Goal: Task Accomplishment & Management: Manage account settings

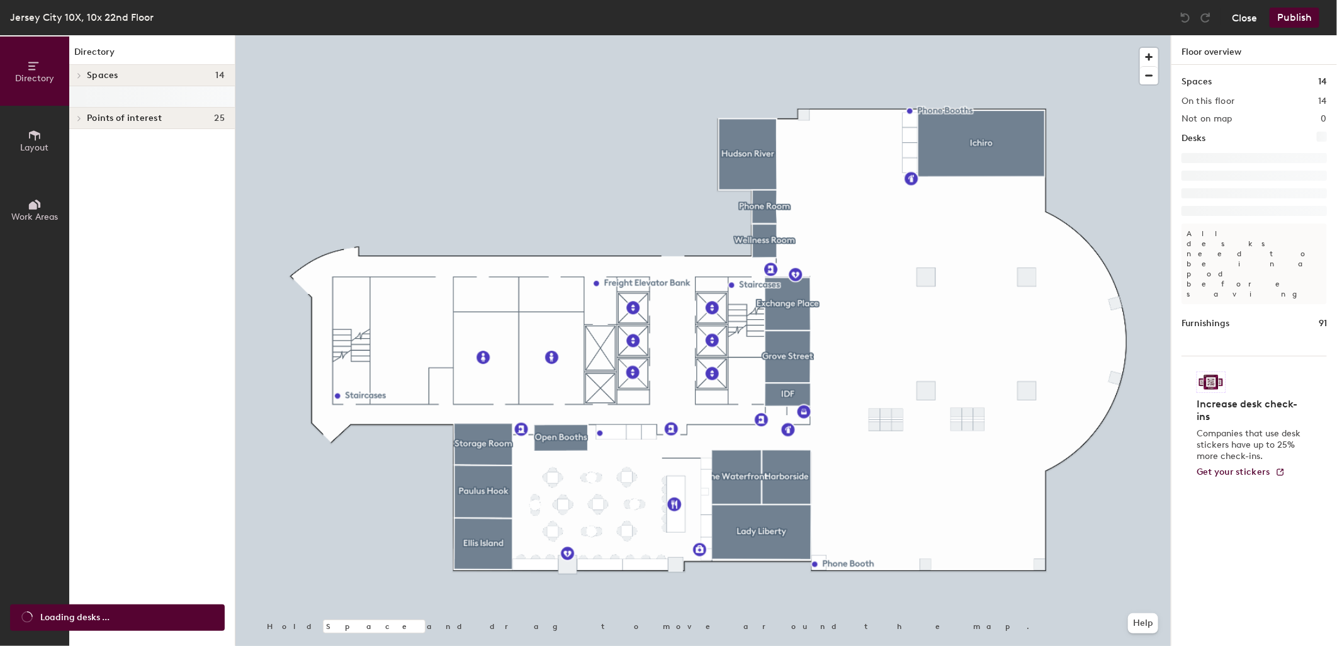
click at [1241, 17] on button "Close" at bounding box center [1244, 18] width 25 height 20
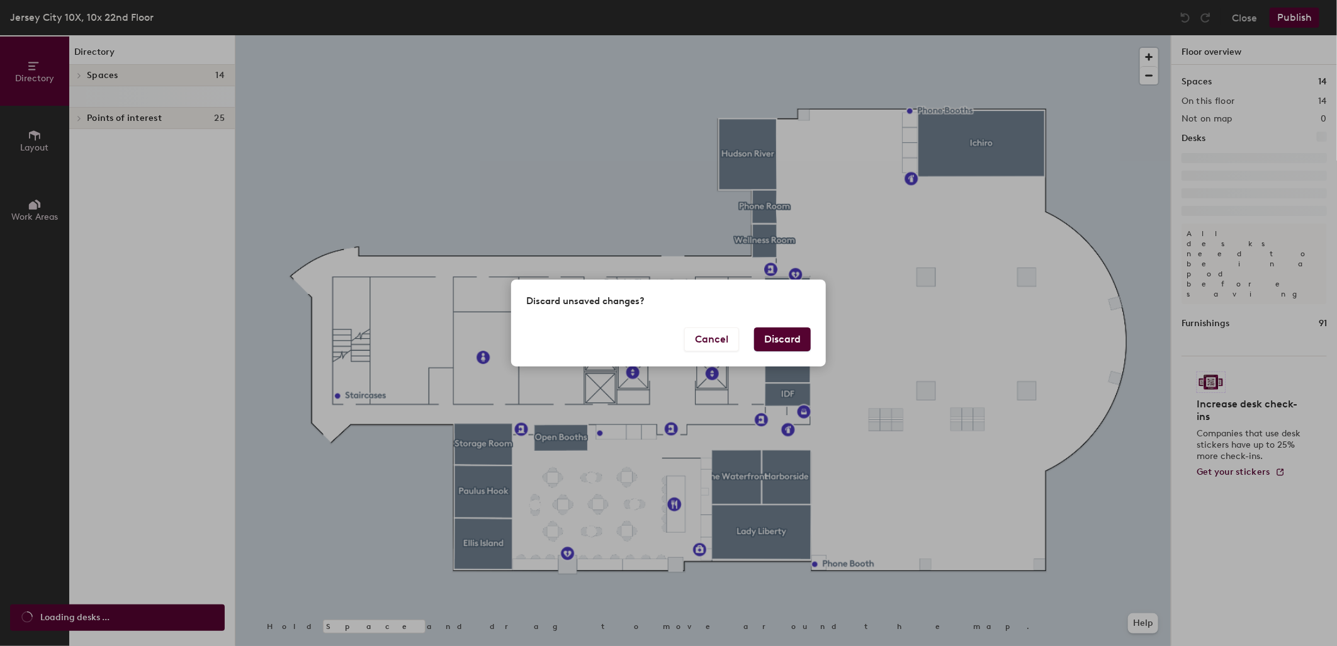
click at [795, 343] on button "Discard" at bounding box center [782, 339] width 57 height 24
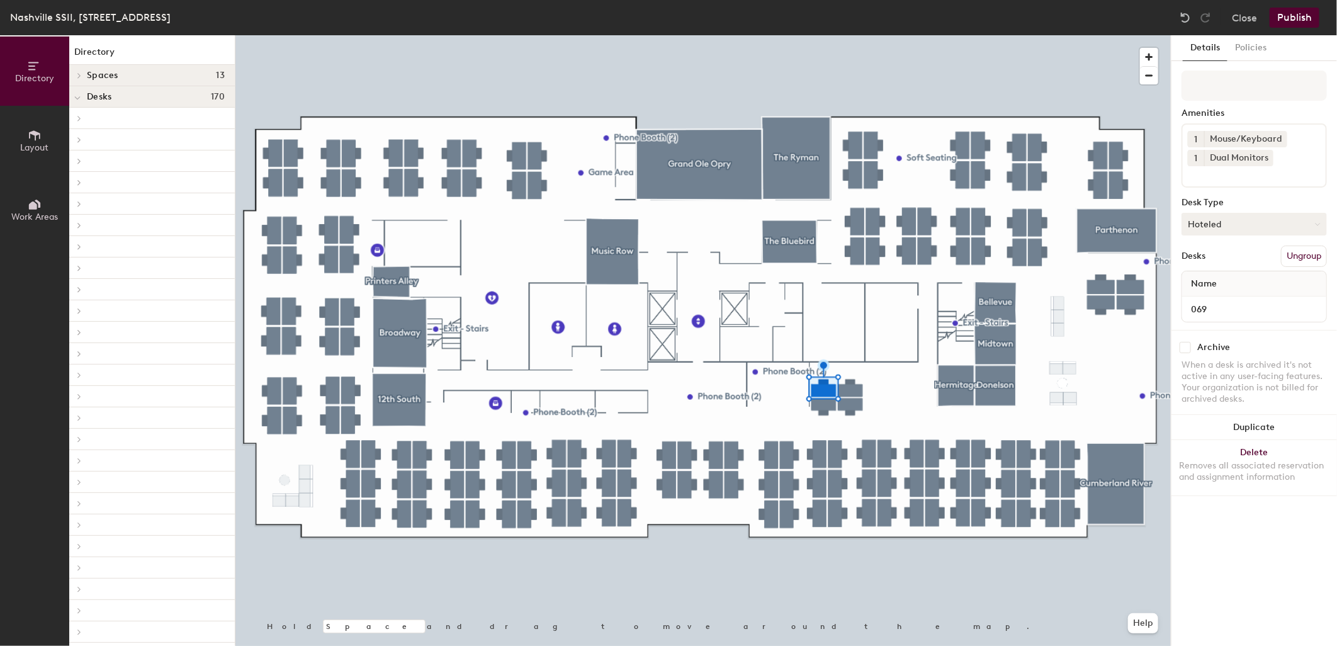
click at [1206, 222] on button "Hoteled" at bounding box center [1253, 224] width 145 height 23
click at [1196, 249] on div "Assigned Hot Hoteled" at bounding box center [1253, 282] width 145 height 68
click at [1206, 227] on button "Hoteled" at bounding box center [1253, 224] width 145 height 23
click at [1205, 261] on div "Assigned" at bounding box center [1245, 263] width 126 height 19
click at [1288, 19] on button "Publish" at bounding box center [1294, 18] width 50 height 20
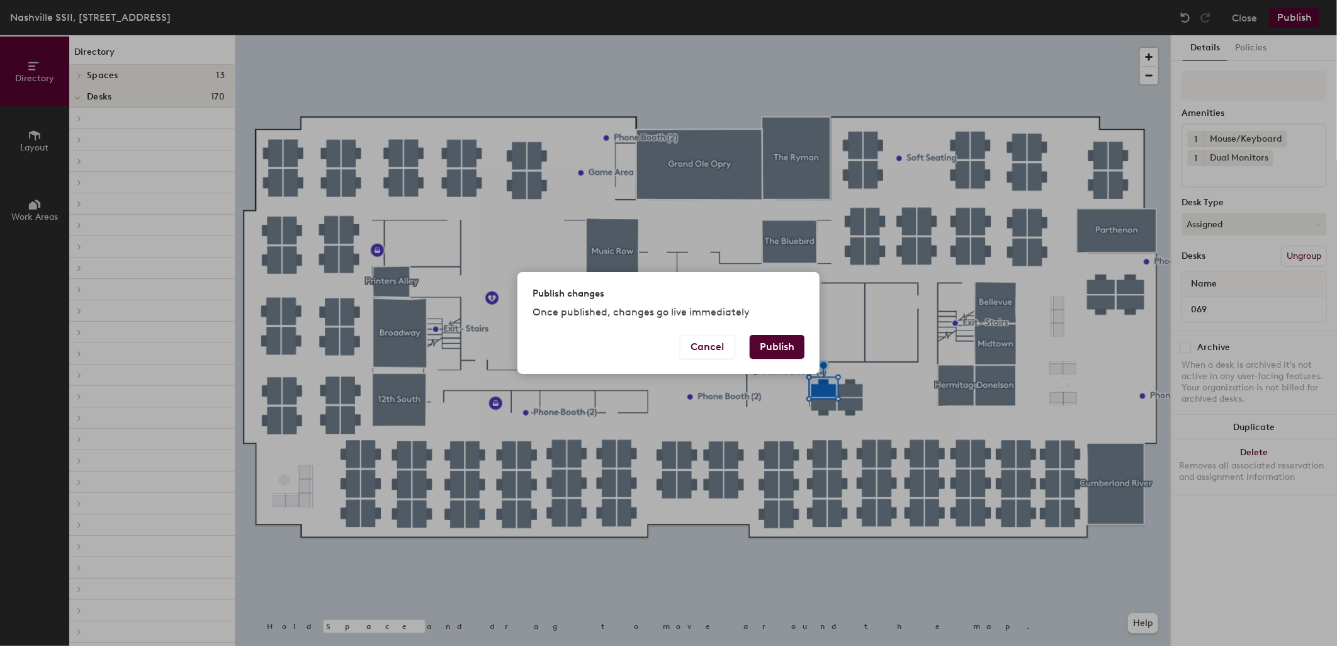
click at [784, 347] on button "Publish" at bounding box center [777, 347] width 55 height 24
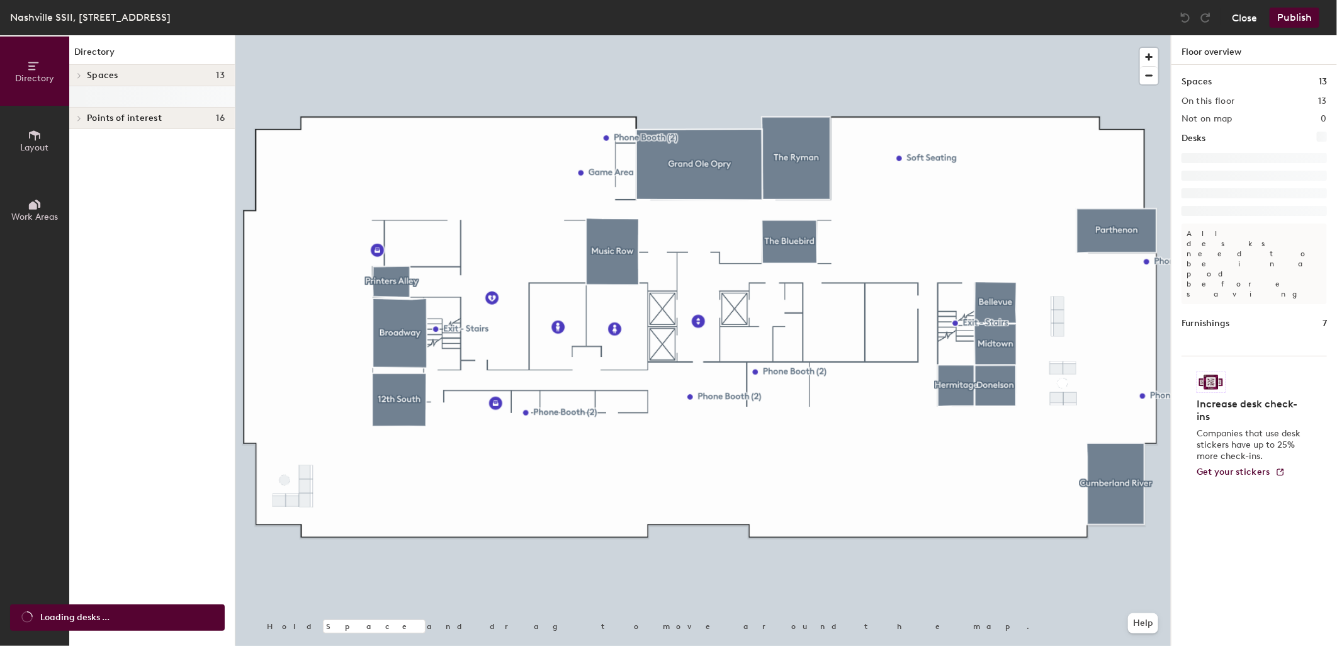
click at [1239, 16] on button "Close" at bounding box center [1244, 18] width 25 height 20
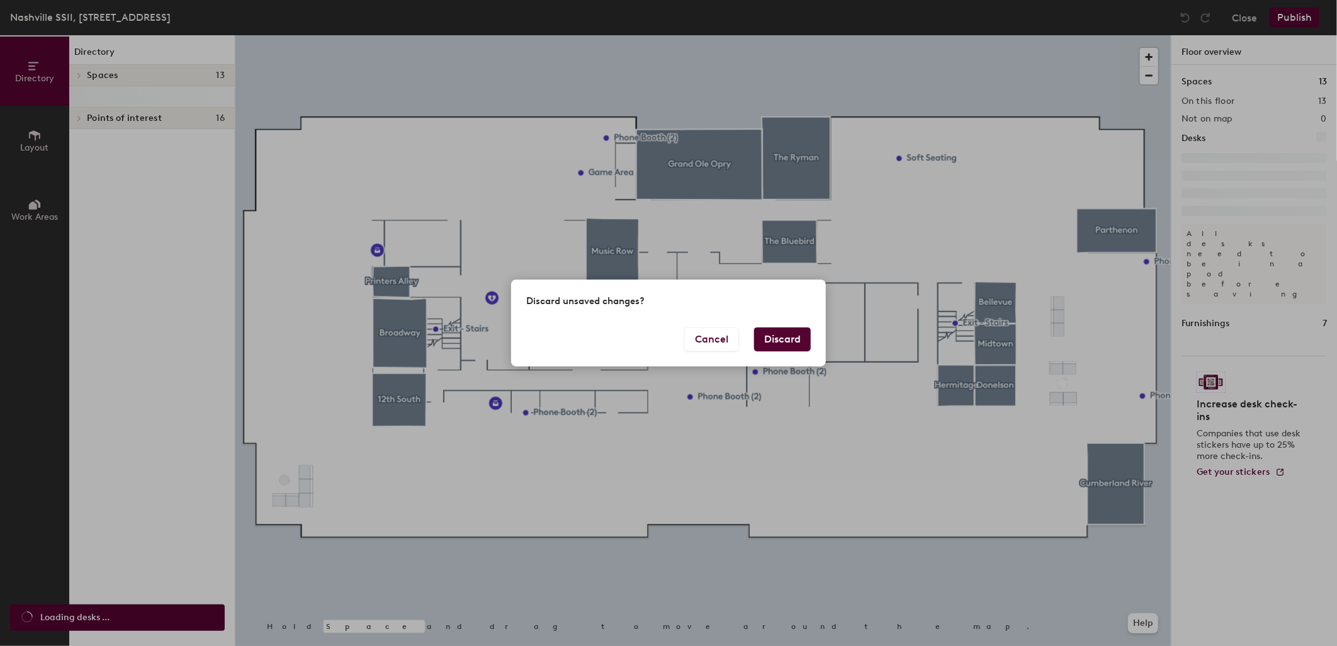
click at [782, 338] on button "Discard" at bounding box center [782, 339] width 57 height 24
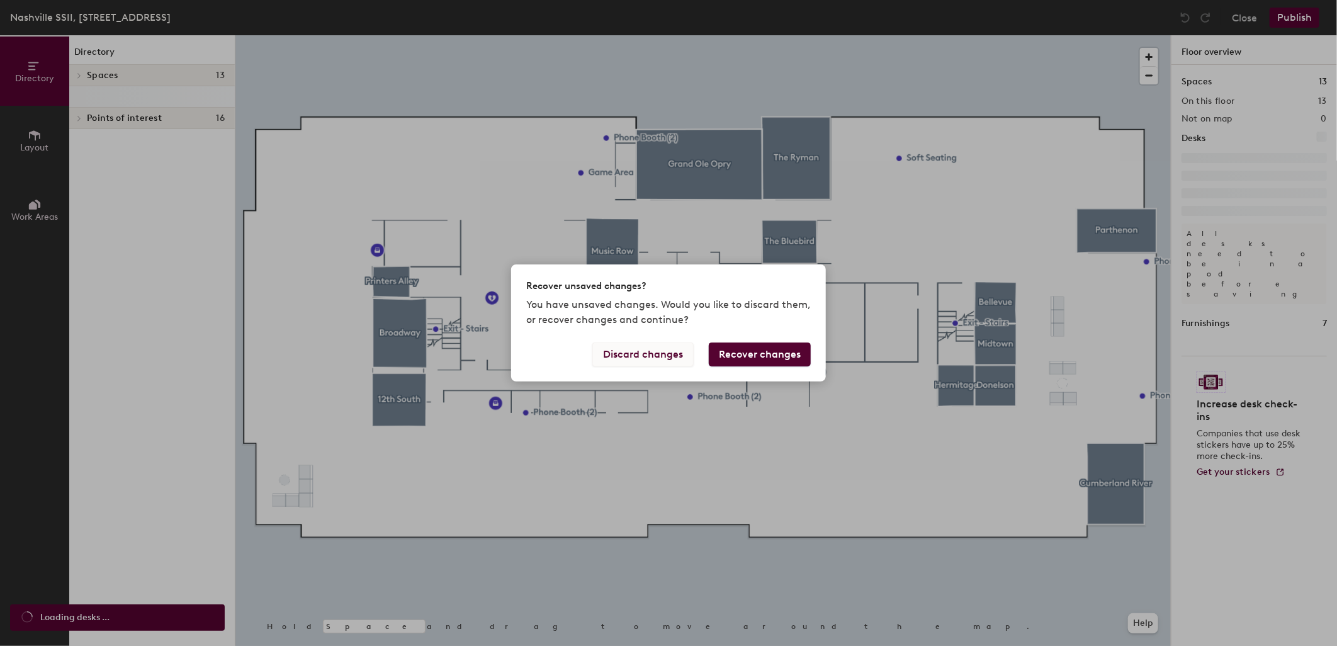
click at [666, 354] on button "Discard changes" at bounding box center [642, 354] width 101 height 24
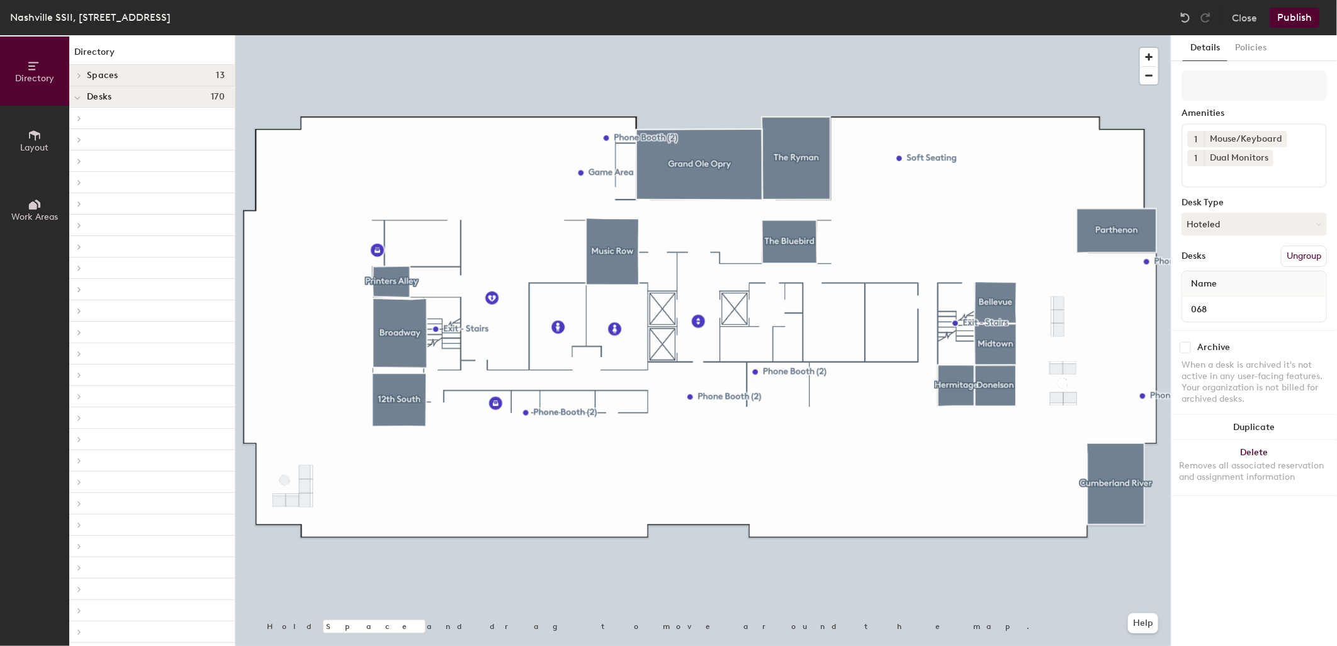
click at [1217, 218] on button "Hoteled" at bounding box center [1253, 224] width 145 height 23
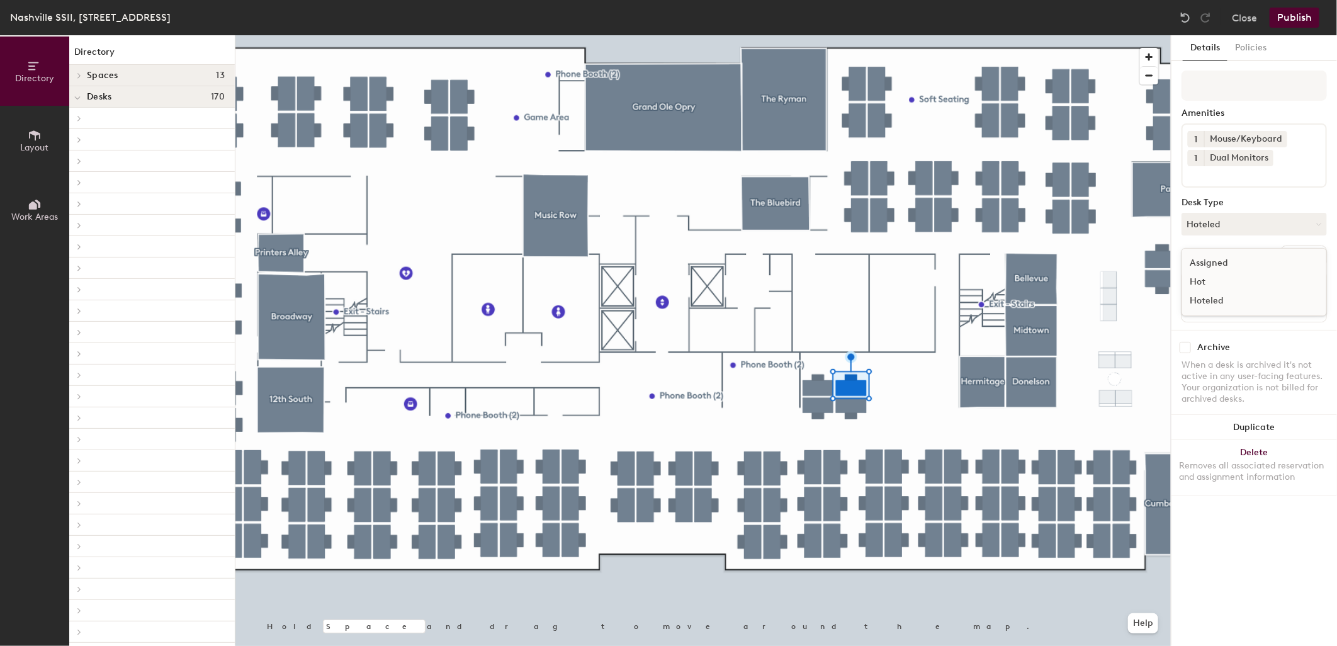
click at [1209, 258] on div "Assigned" at bounding box center [1245, 263] width 126 height 19
click at [1300, 13] on button "Publish" at bounding box center [1294, 18] width 50 height 20
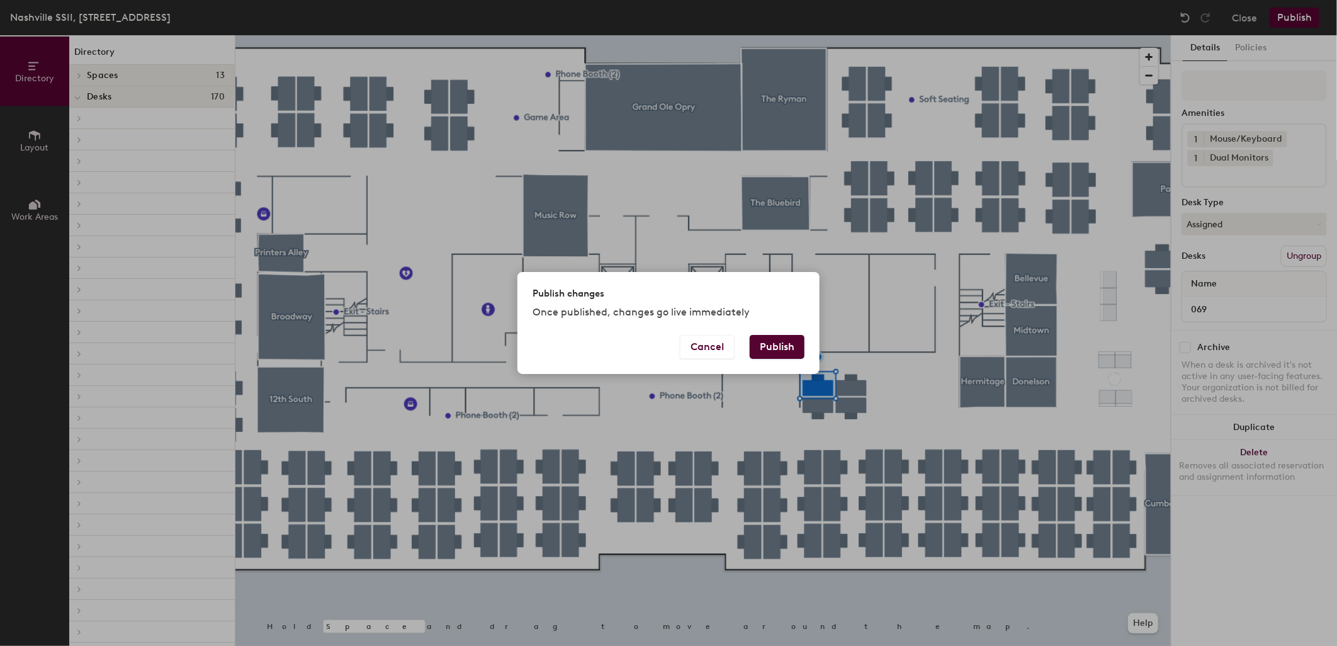
click at [778, 345] on button "Publish" at bounding box center [777, 347] width 55 height 24
